Goal: Navigation & Orientation: Find specific page/section

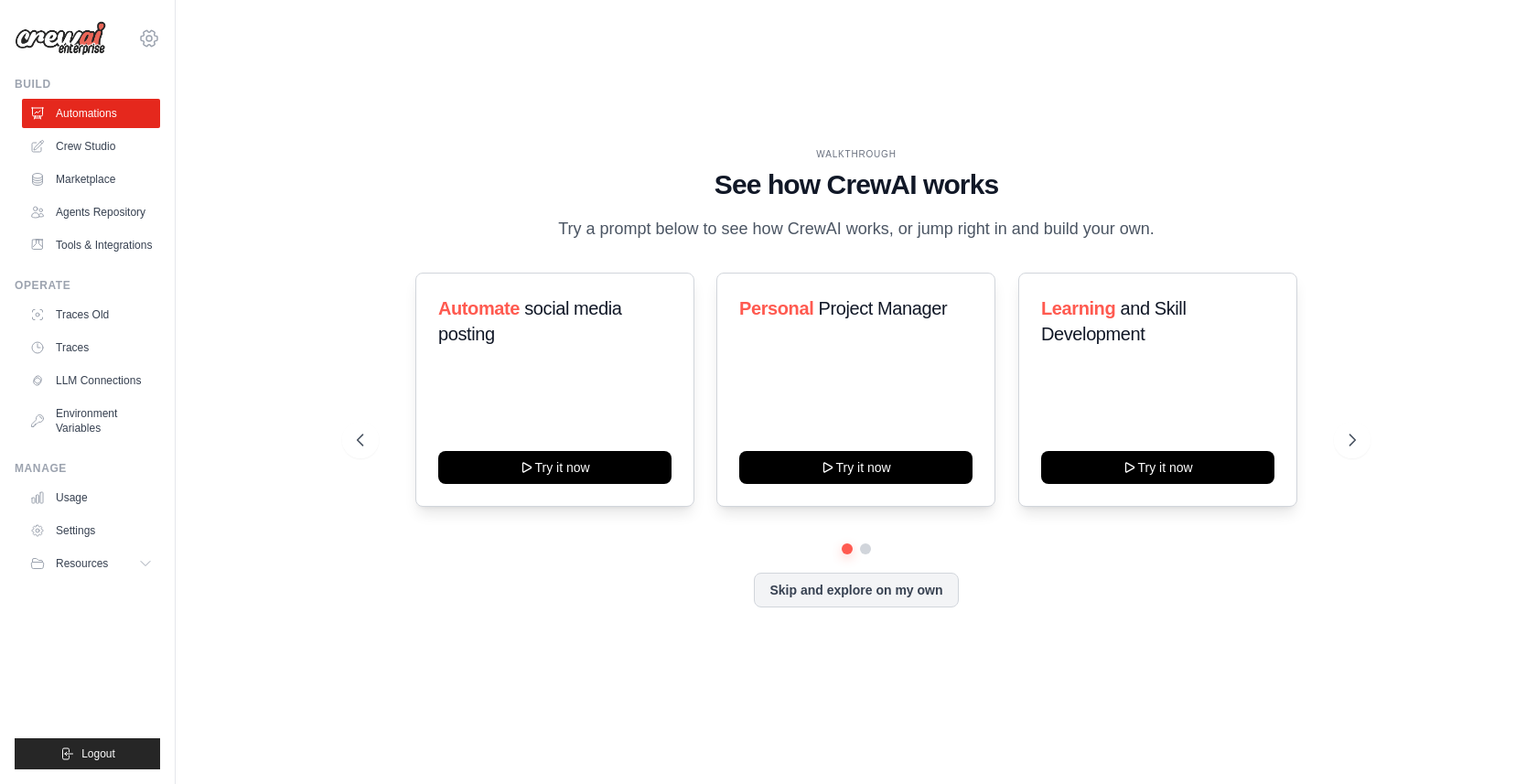
click at [141, 35] on icon at bounding box center [148, 38] width 22 height 22
click at [339, 47] on div "WALKTHROUGH See how [PERSON_NAME] works Try a prompt below to see how [PERSON_N…" at bounding box center [856, 391] width 1303 height 747
click at [114, 247] on link "Tools & Integrations" at bounding box center [92, 245] width 138 height 29
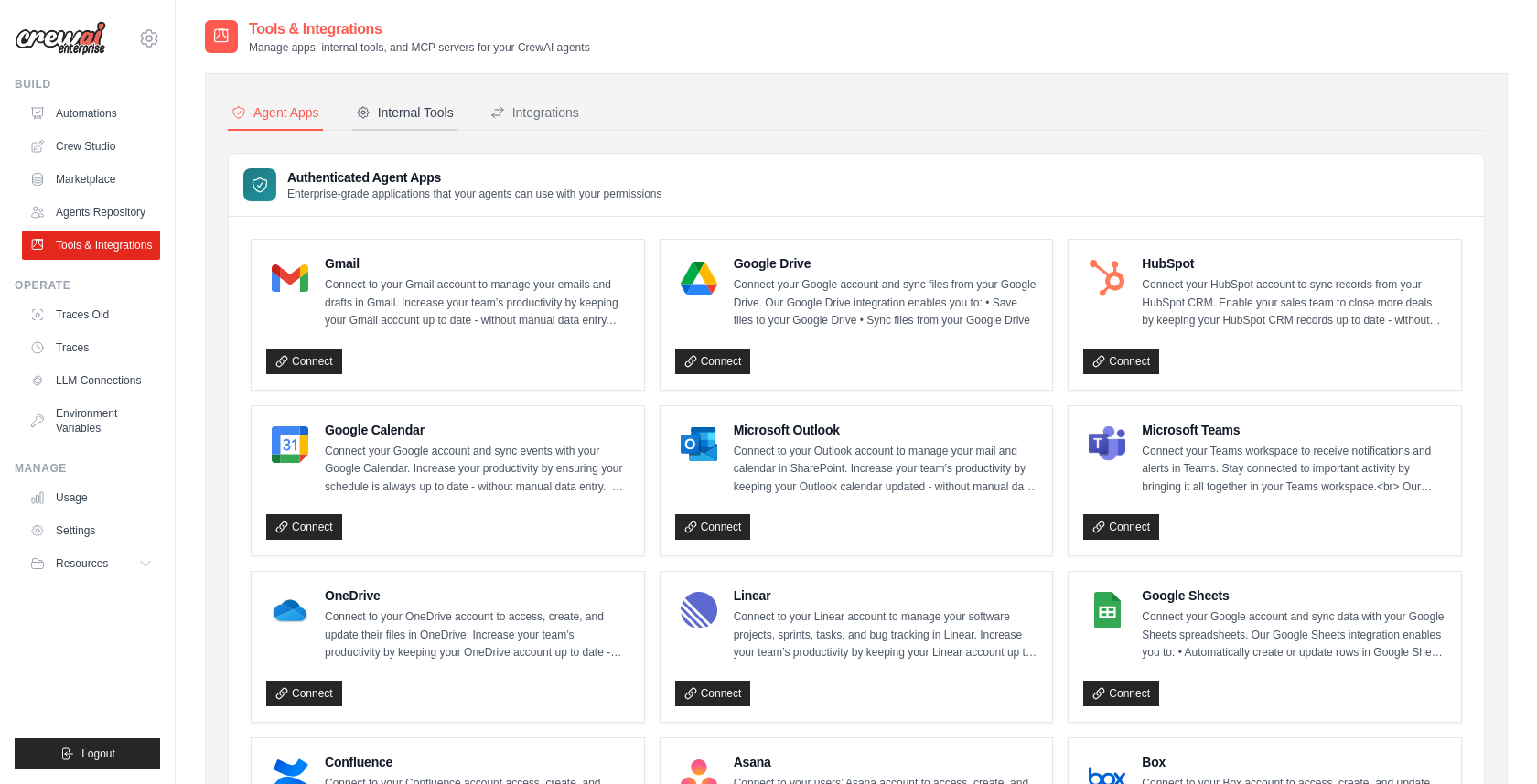
click at [425, 102] on button "Internal Tools" at bounding box center [404, 113] width 105 height 35
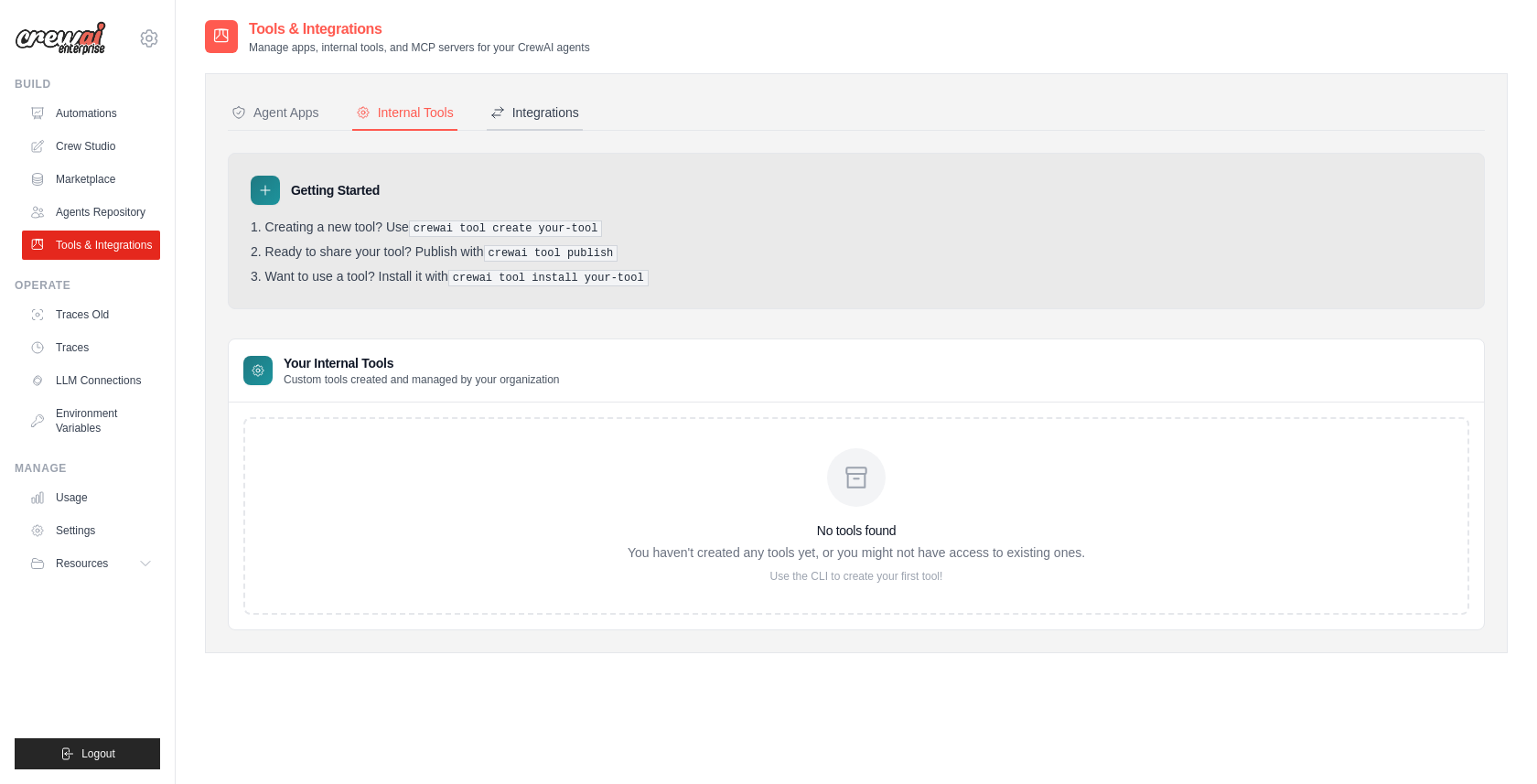
click at [538, 112] on div "Integrations" at bounding box center [534, 112] width 88 height 18
